Goal: Task Accomplishment & Management: Manage account settings

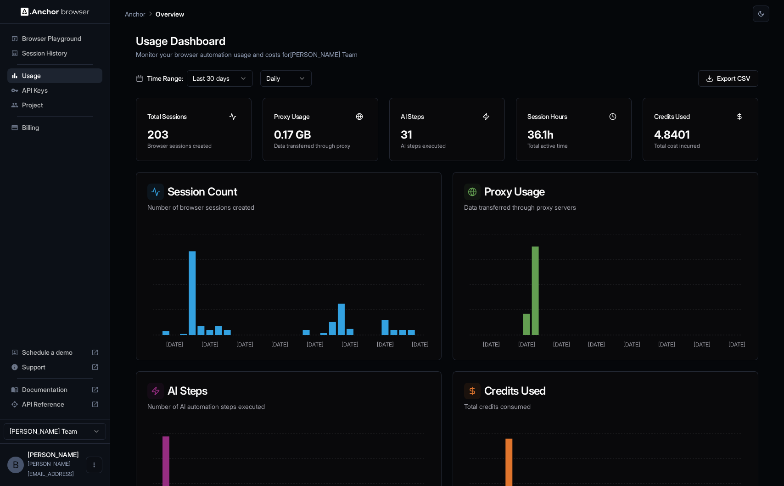
click at [71, 96] on div "API Keys" at bounding box center [54, 90] width 95 height 15
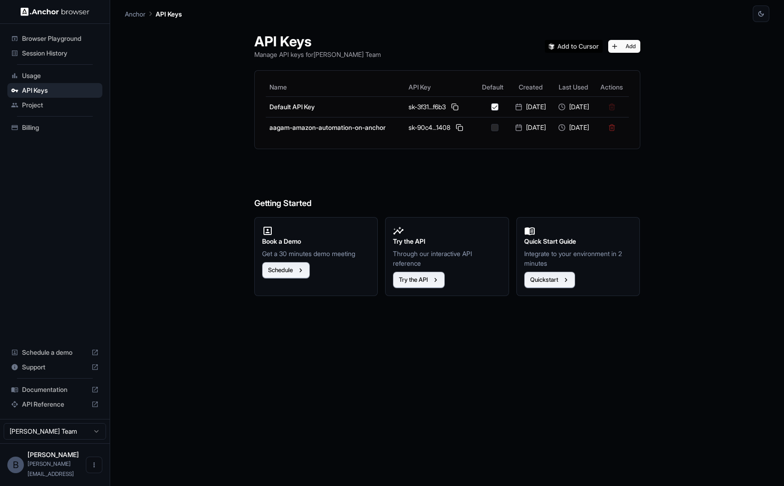
click at [69, 106] on span "Project" at bounding box center [60, 105] width 77 height 9
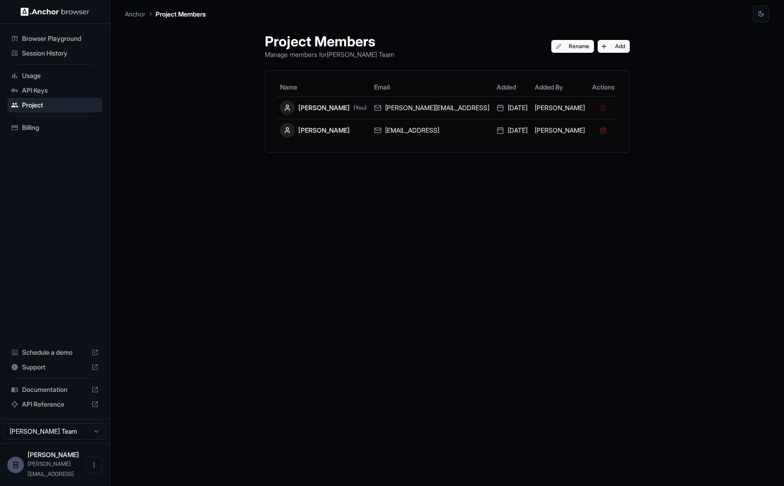
click at [77, 53] on span "Session History" at bounding box center [60, 53] width 77 height 9
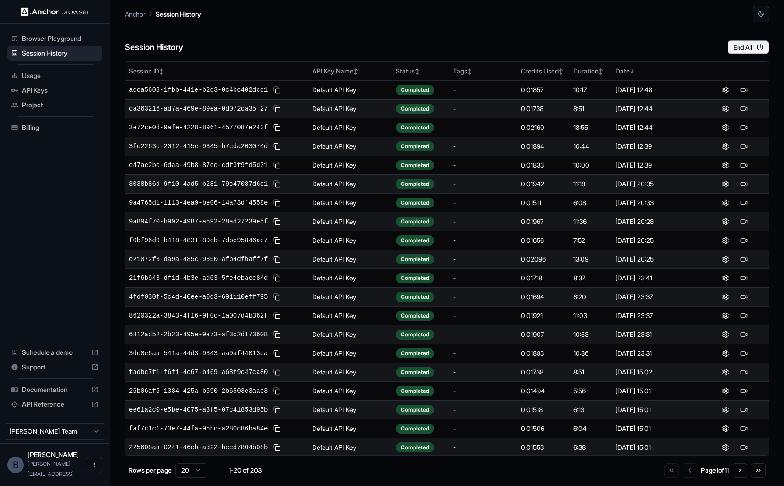
click at [75, 135] on div "Billing" at bounding box center [54, 127] width 95 height 15
